Goal: Task Accomplishment & Management: Manage account settings

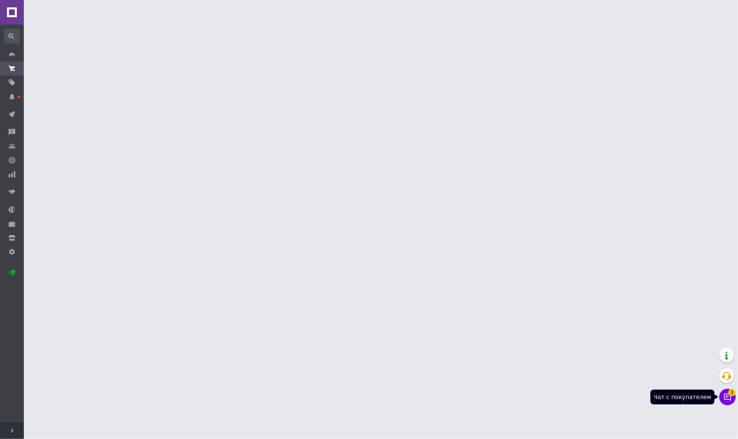
click at [729, 397] on icon at bounding box center [727, 397] width 8 height 8
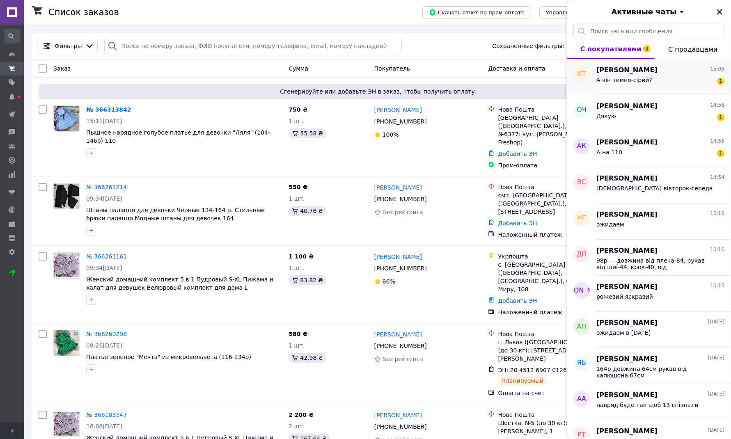
click at [634, 81] on span "А він темно-сірий?" at bounding box center [624, 80] width 56 height 7
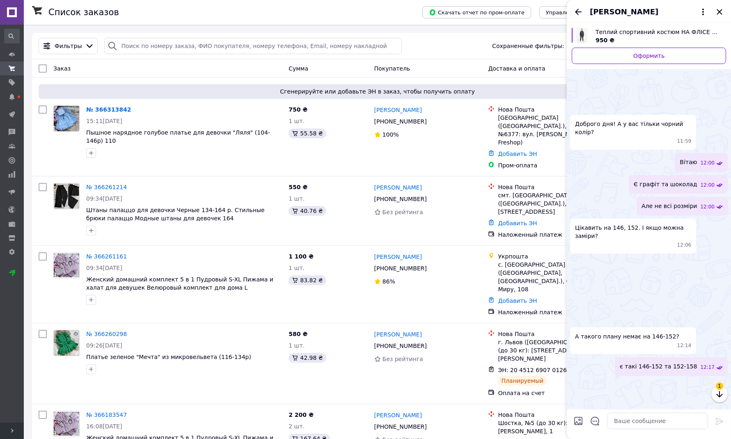
scroll to position [699, 0]
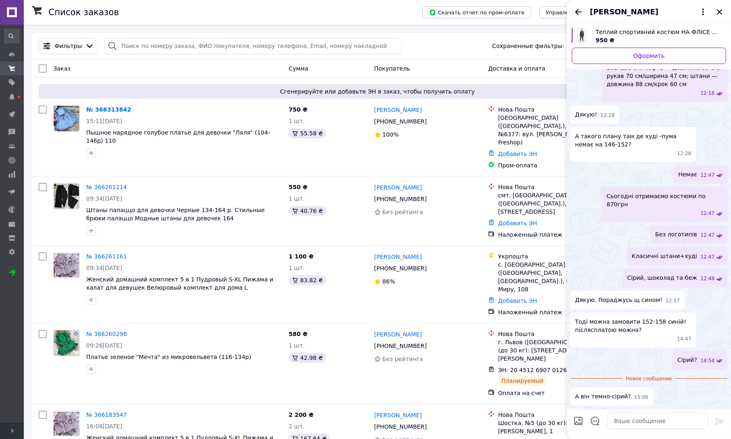
drag, startPoint x: 580, startPoint y: 417, endPoint x: 580, endPoint y: 412, distance: 4.5
click at [579, 415] on div at bounding box center [578, 423] width 16 height 20
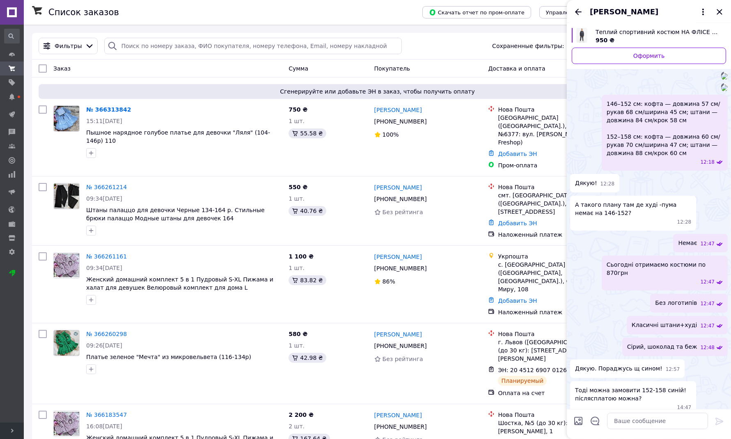
scroll to position [658, 0]
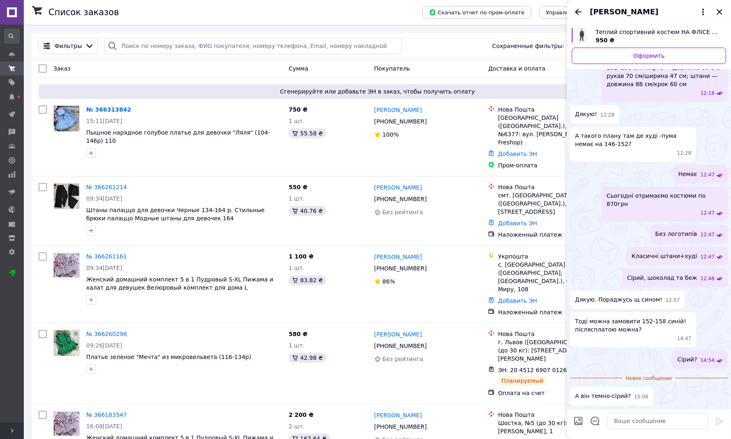
click at [581, 420] on div at bounding box center [578, 423] width 16 height 20
click at [638, 419] on textarea at bounding box center [657, 421] width 101 height 16
type textarea "яке фото?\"
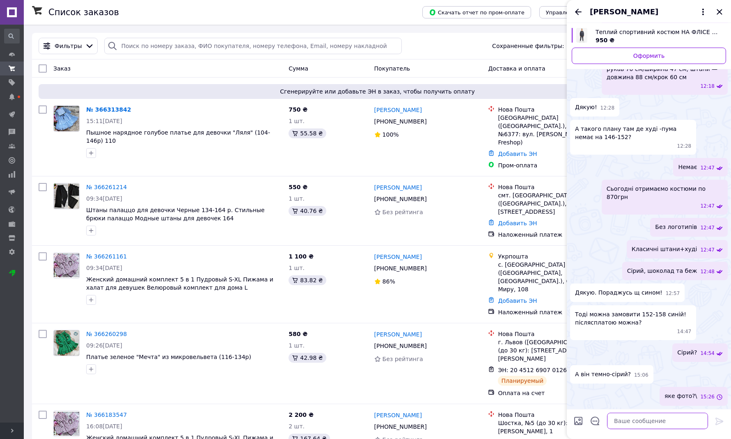
scroll to position [665, 0]
click at [576, 423] on input "Загрузить файлы" at bounding box center [578, 421] width 10 height 10
type input "C:\fakepath\unnamed (8)т.jpg"
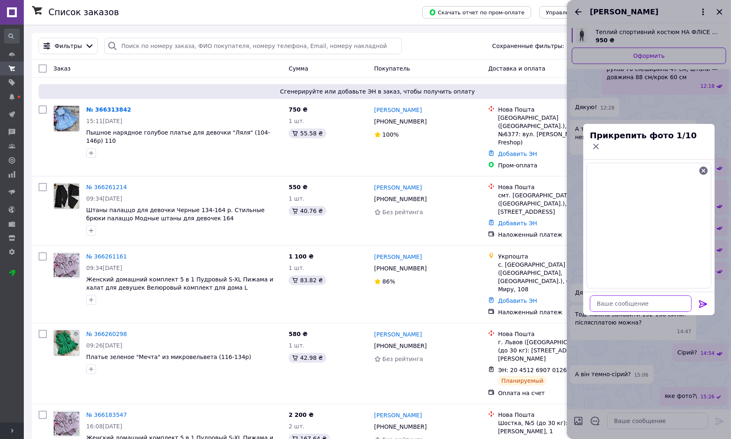
click at [620, 298] on textarea at bounding box center [641, 304] width 102 height 16
type textarea "чрний"
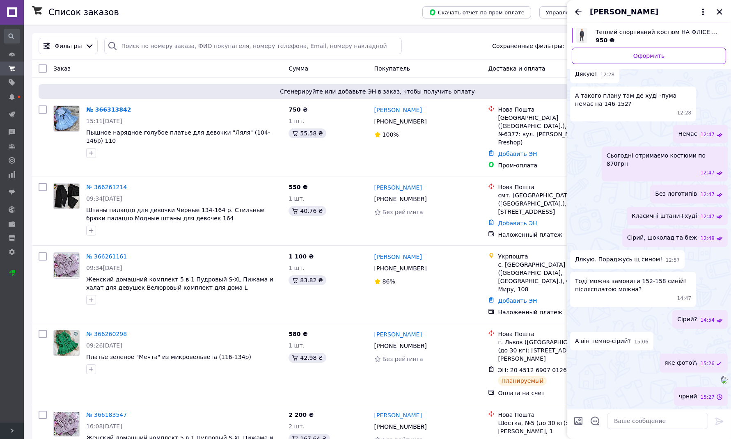
scroll to position [813, 0]
drag, startPoint x: 688, startPoint y: 401, endPoint x: 699, endPoint y: 398, distance: 12.2
click at [697, 398] on span "чрний" at bounding box center [688, 396] width 18 height 9
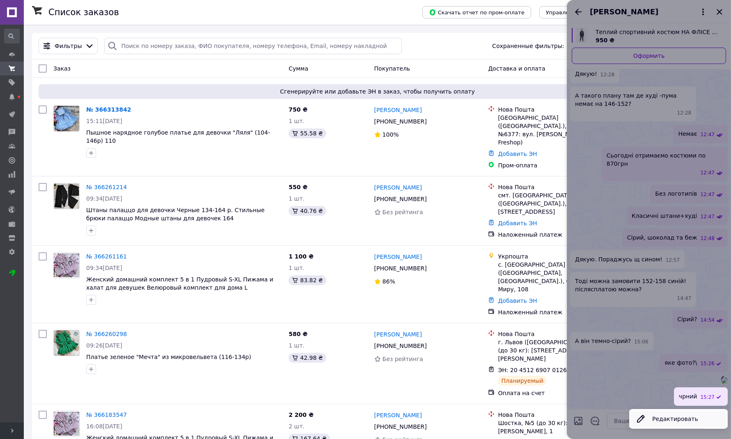
click at [670, 420] on button "Редактировать" at bounding box center [678, 419] width 99 height 16
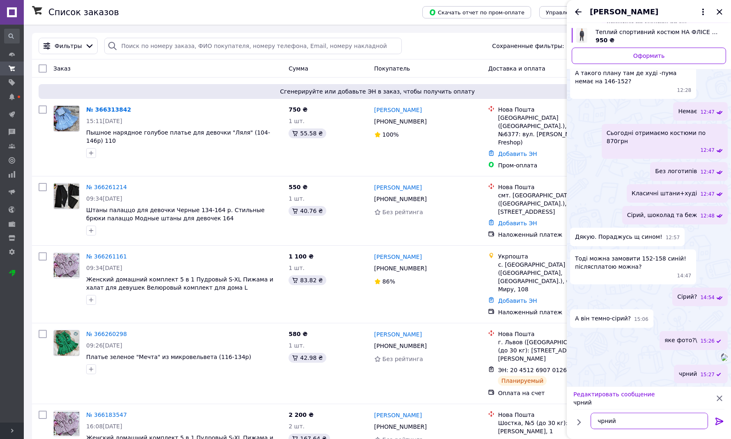
click at [602, 424] on textarea "чрний" at bounding box center [649, 421] width 117 height 16
type textarea "чорний"
drag, startPoint x: 719, startPoint y: 422, endPoint x: 722, endPoint y: 417, distance: 5.6
click at [720, 421] on icon at bounding box center [720, 421] width 8 height 7
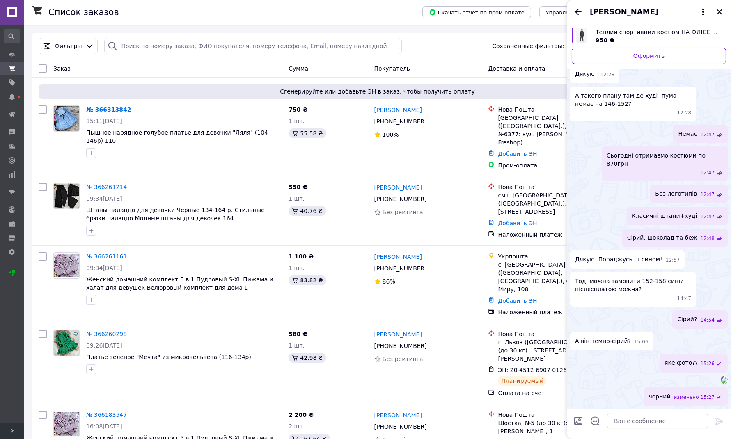
click at [580, 419] on input "Загрузить файлы" at bounding box center [578, 421] width 10 height 10
type input "C:\fakepath\рмапг.jpg"
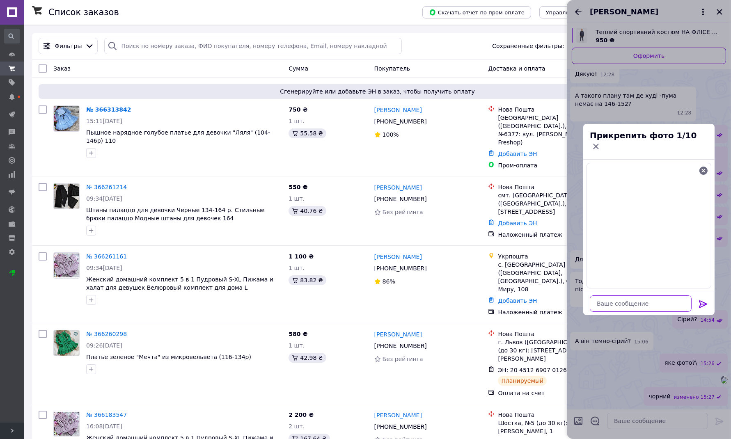
click at [613, 298] on textarea at bounding box center [641, 304] width 102 height 16
type textarea "темно сірий"
click at [707, 299] on icon at bounding box center [703, 304] width 10 height 10
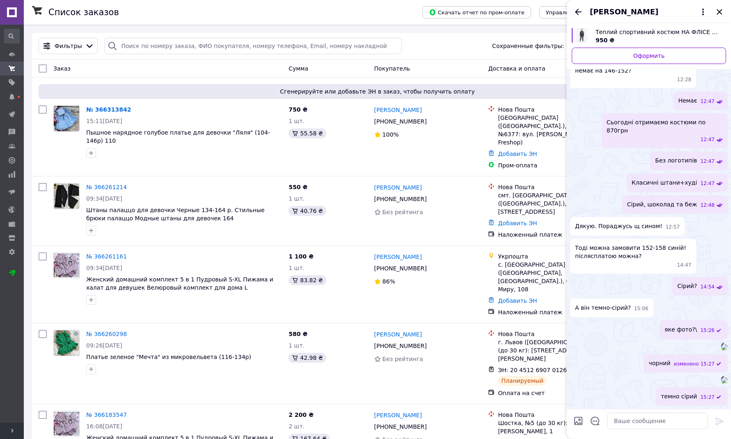
scroll to position [961, 0]
click at [577, 13] on icon "Назад" at bounding box center [578, 12] width 10 height 10
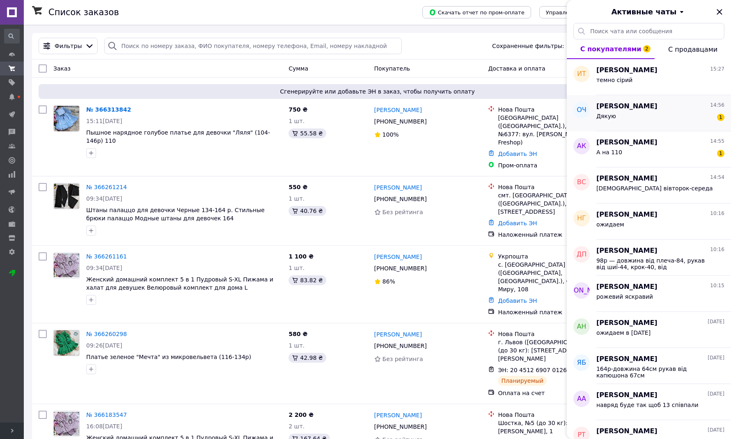
click at [632, 115] on div "Дякую 1" at bounding box center [660, 117] width 128 height 13
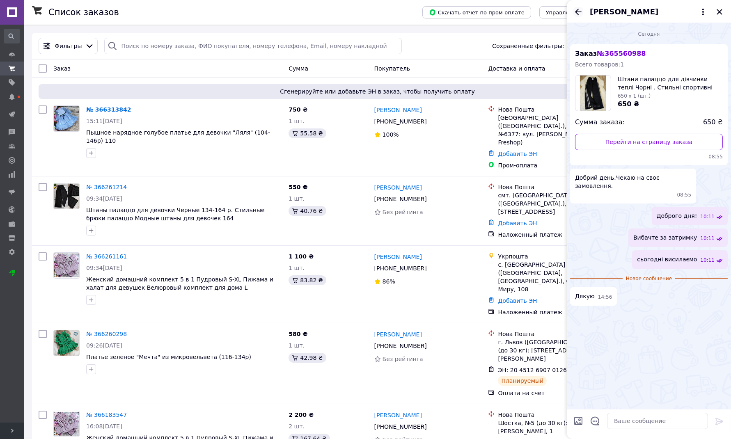
click at [577, 10] on icon "Назад" at bounding box center [578, 12] width 7 height 6
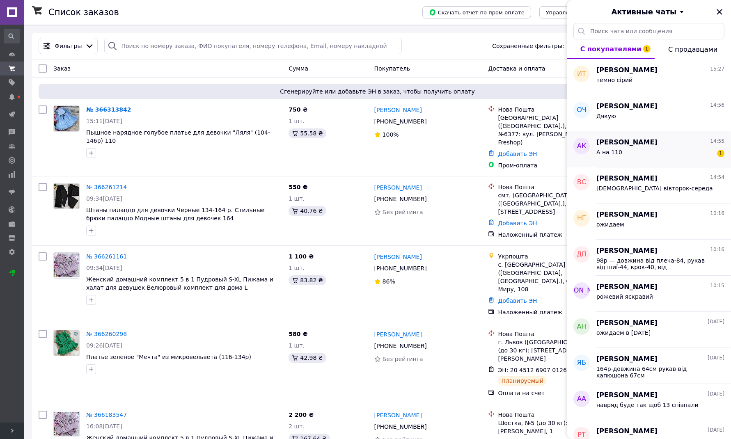
click at [633, 149] on div "А на 110 1" at bounding box center [660, 153] width 128 height 13
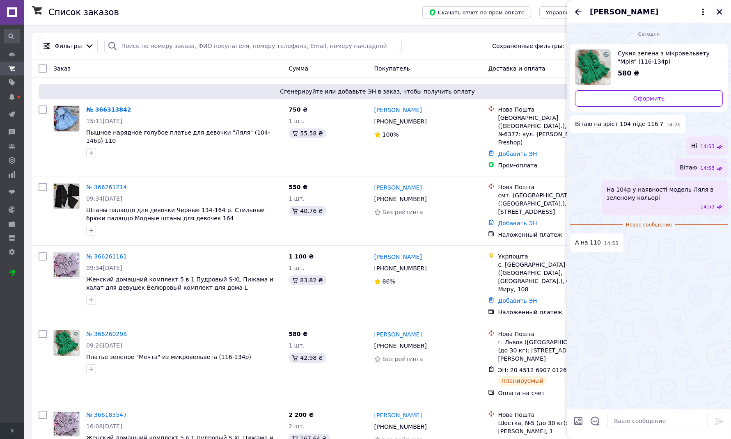
drag, startPoint x: 720, startPoint y: 8, endPoint x: 666, endPoint y: 20, distance: 55.0
click at [720, 8] on icon "Закрыть" at bounding box center [720, 12] width 10 height 10
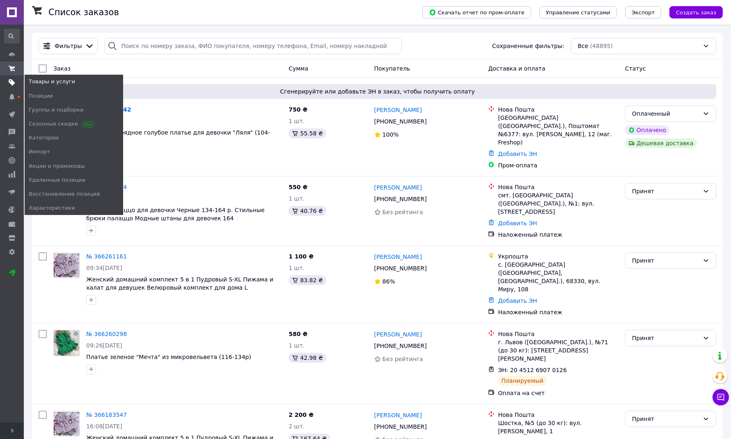
click at [13, 83] on use at bounding box center [12, 83] width 7 height 7
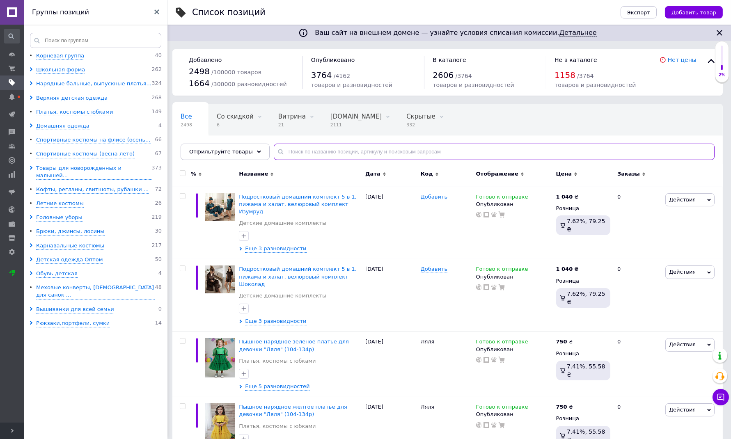
click at [346, 156] on input "text" at bounding box center [494, 152] width 441 height 16
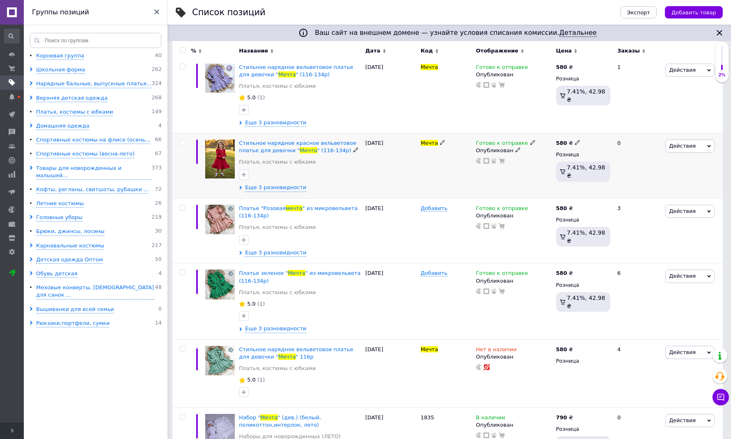
scroll to position [228, 0]
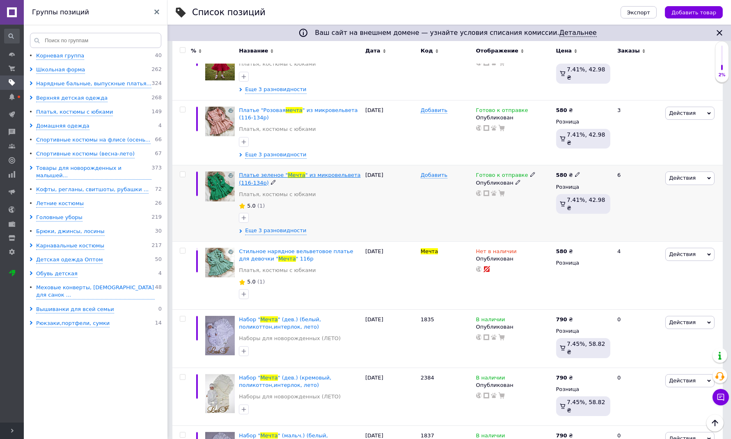
type input "мечта"
click at [266, 174] on span "Платье зеленое "" at bounding box center [263, 175] width 49 height 6
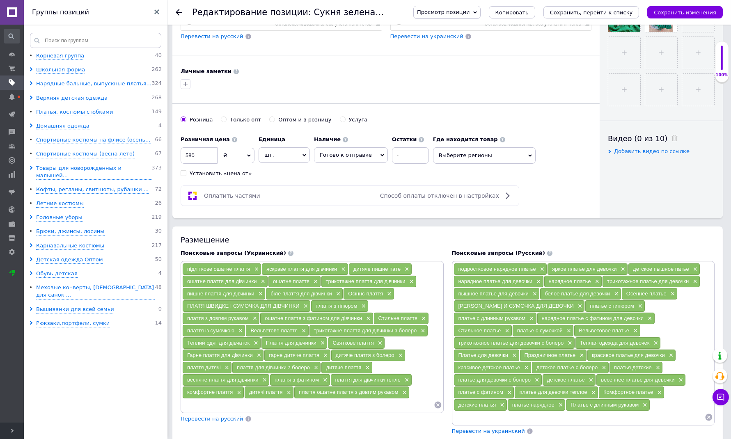
scroll to position [380, 0]
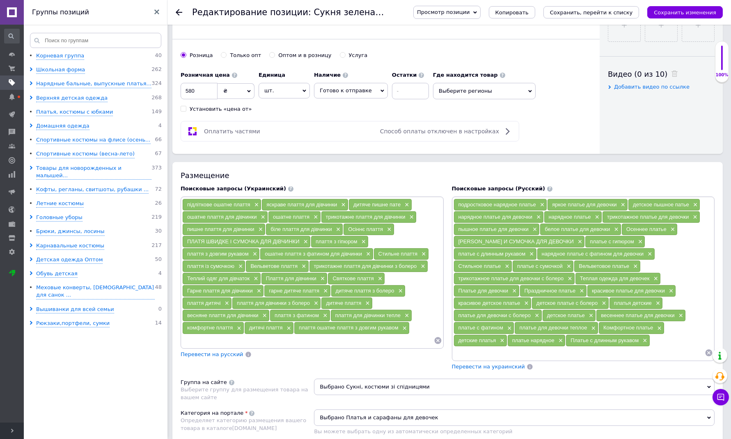
click at [354, 89] on span "Готово к отправке" at bounding box center [346, 90] width 52 height 6
click at [341, 122] on li "Нет в наличии" at bounding box center [350, 119] width 73 height 11
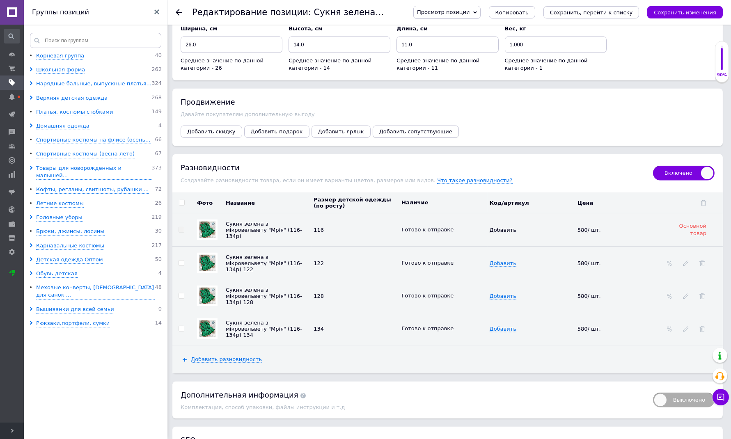
scroll to position [1140, 0]
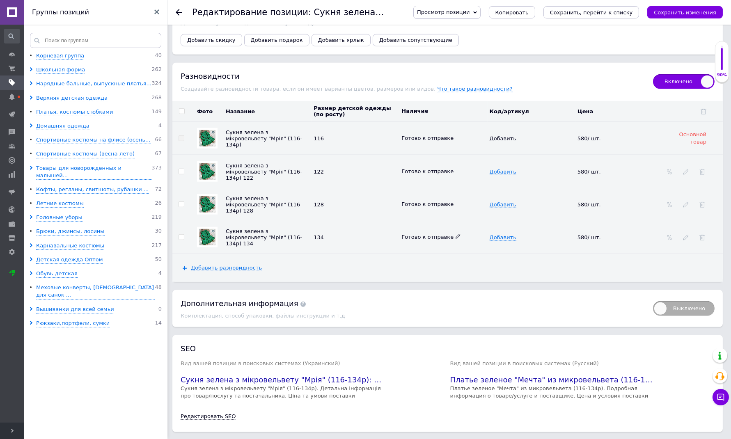
click at [456, 239] on icon at bounding box center [458, 236] width 5 height 5
click at [436, 270] on li "Нет в наличии" at bounding box center [441, 264] width 87 height 11
click at [623, 7] on button "Сохранить, перейти к списку" at bounding box center [592, 12] width 96 height 12
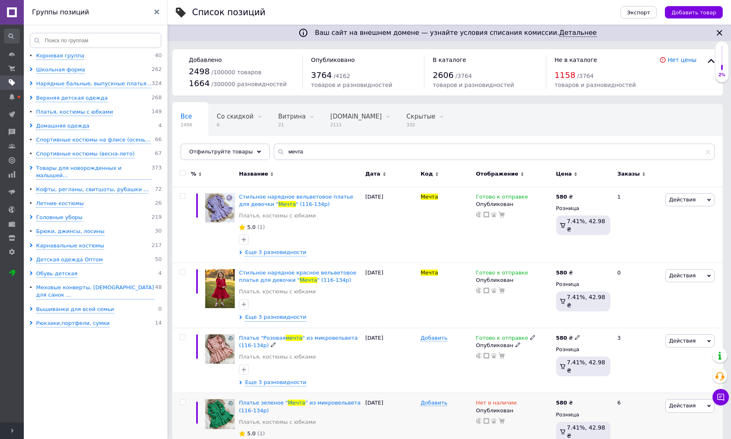
scroll to position [152, 0]
